Goal: Check status

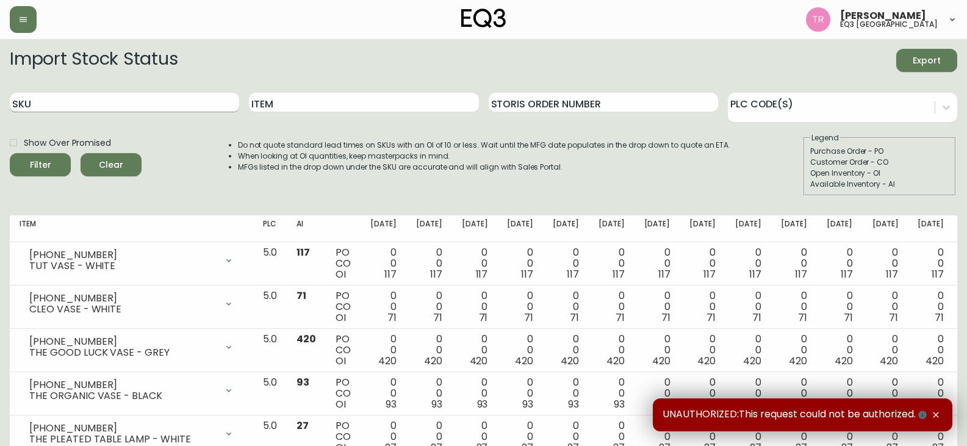
click at [63, 101] on input "SKU" at bounding box center [124, 103] width 229 height 20
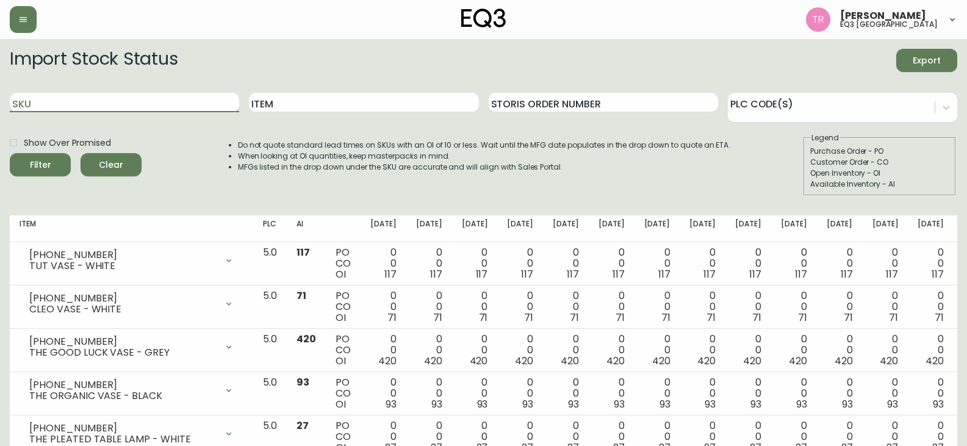
paste input "7020-618-16"
type input "7020-618-16"
click at [90, 98] on input "7020-618-16" at bounding box center [124, 103] width 229 height 20
click at [10, 153] on button "Filter" at bounding box center [40, 164] width 61 height 23
